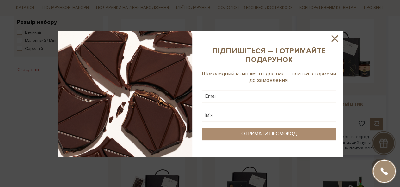
scroll to position [411, 0]
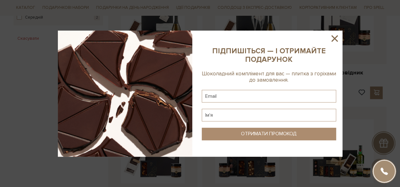
click at [335, 38] on icon at bounding box center [334, 38] width 6 height 6
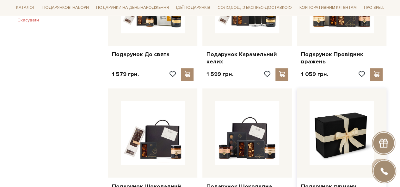
scroll to position [537, 0]
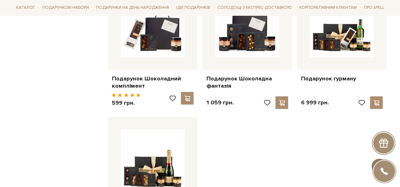
click at [385, 163] on span at bounding box center [378, 166] width 11 height 7
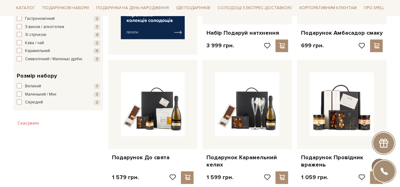
scroll to position [0, 0]
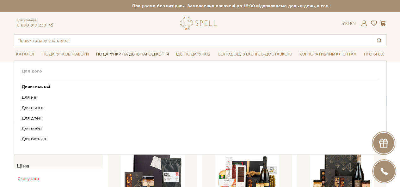
click at [152, 53] on span "Подарунки на День народження" at bounding box center [133, 55] width 78 height 10
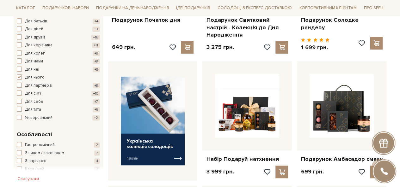
scroll to position [190, 0]
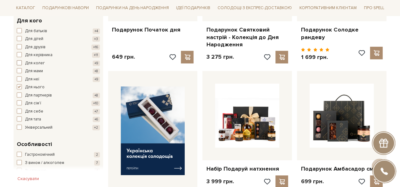
click at [19, 63] on span "button" at bounding box center [19, 62] width 5 height 5
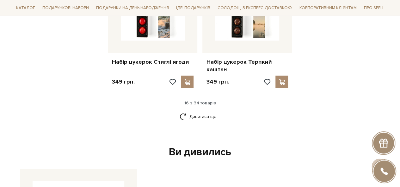
scroll to position [853, 0]
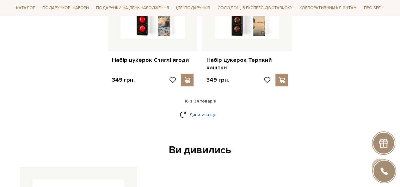
click at [211, 109] on link "Дивитися ще" at bounding box center [199, 114] width 41 height 11
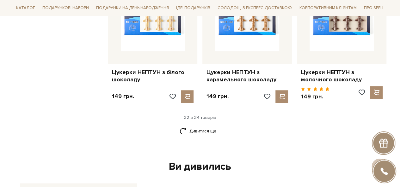
scroll to position [1517, 0]
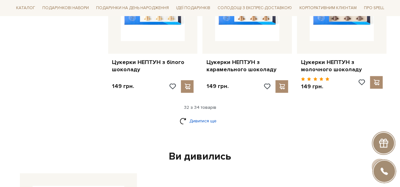
click at [204, 116] on link "Дивитися ще" at bounding box center [199, 121] width 41 height 11
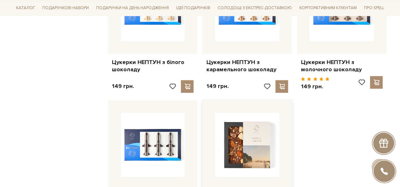
scroll to position [1485, 0]
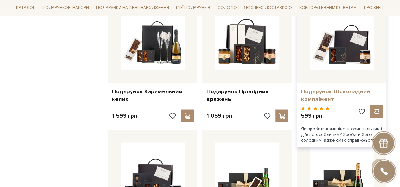
scroll to position [506, 0]
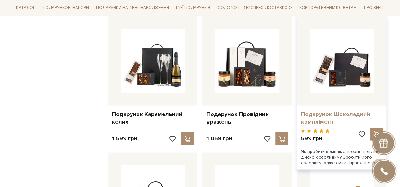
click at [320, 112] on link "Подарунок Шоколадний комплімент" at bounding box center [341, 118] width 82 height 15
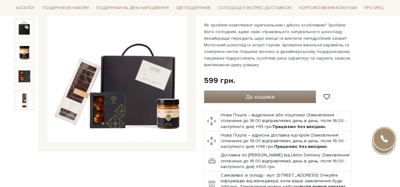
scroll to position [95, 0]
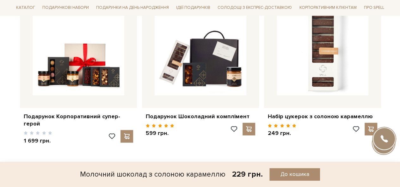
scroll to position [1706, 0]
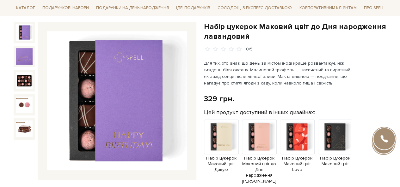
scroll to position [63, 0]
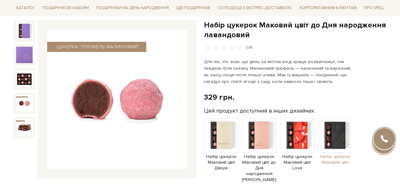
click at [338, 160] on span "Набір цукерок Маковий цвіт" at bounding box center [335, 159] width 35 height 11
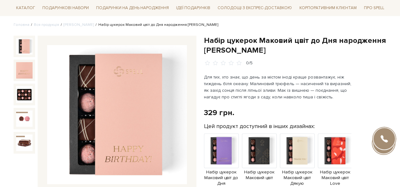
scroll to position [63, 0]
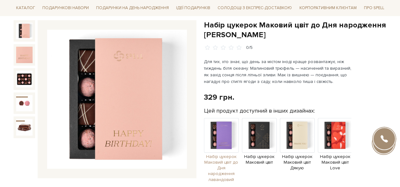
click at [223, 158] on span "Набір цукерок Маковий цвіт до Дня народження лавандовий" at bounding box center [221, 168] width 35 height 29
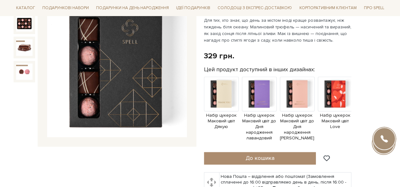
scroll to position [63, 0]
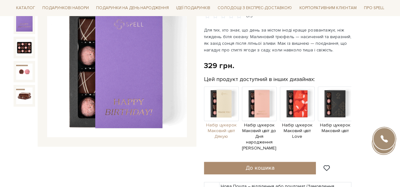
scroll to position [63, 0]
